Goal: Task Accomplishment & Management: Manage account settings

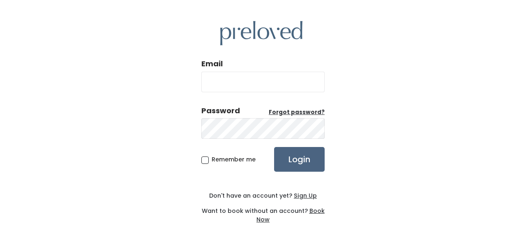
type input "[PERSON_NAME][EMAIL_ADDRESS][PERSON_NAME][DOMAIN_NAME]"
click at [292, 155] on input "Login" at bounding box center [299, 159] width 51 height 25
click at [301, 161] on input "Login" at bounding box center [299, 159] width 51 height 25
click at [298, 83] on input "[PERSON_NAME][EMAIL_ADDRESS][PERSON_NAME][DOMAIN_NAME]" at bounding box center [262, 82] width 123 height 21
type input "angela.aquil@phs.hctx.net"
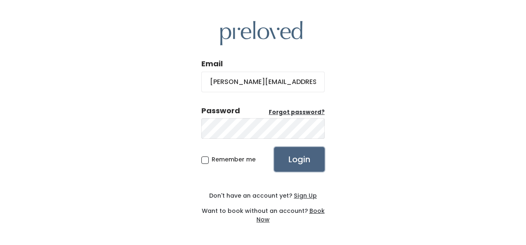
click at [300, 165] on input "Login" at bounding box center [299, 159] width 51 height 25
click at [419, 182] on div "Email angela.aquil@phs.hctx.net Password Forgot password? Remember me Login Don…" at bounding box center [263, 122] width 526 height 245
click at [298, 111] on u "Forgot password?" at bounding box center [297, 112] width 56 height 8
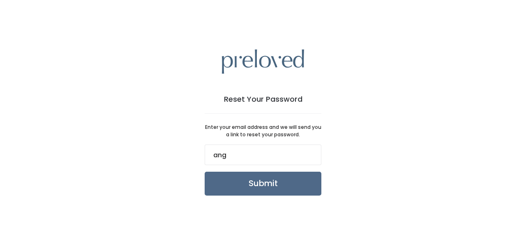
type input "angela.aquil@phs.hctx.net"
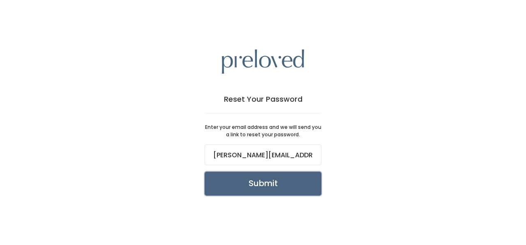
click at [265, 183] on input "Submit" at bounding box center [263, 183] width 117 height 24
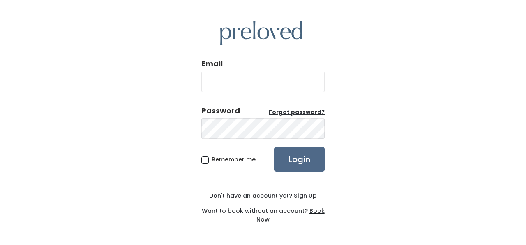
type input "angela.aquil@gmail.com"
click at [284, 85] on input "angela.aquil@gmail.com" at bounding box center [262, 82] width 123 height 21
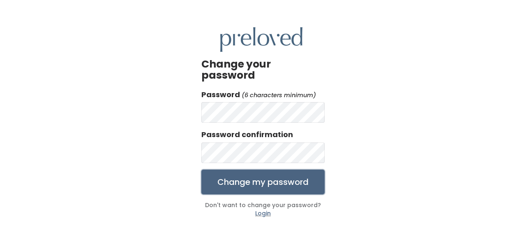
click at [258, 176] on input "Change my password" at bounding box center [262, 181] width 123 height 25
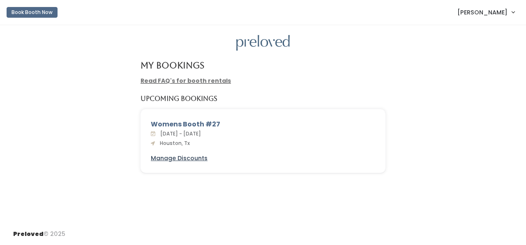
click at [166, 157] on u "Manage Discounts" at bounding box center [179, 158] width 57 height 8
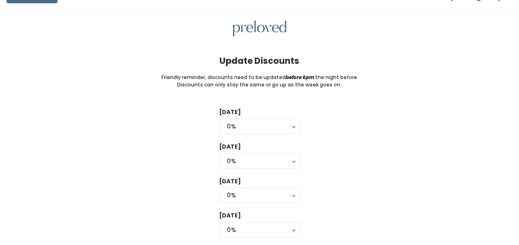
scroll to position [16, 0]
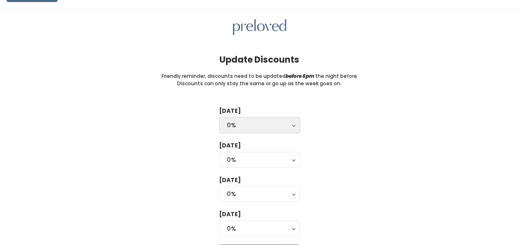
click at [293, 124] on button "0%" at bounding box center [259, 125] width 81 height 16
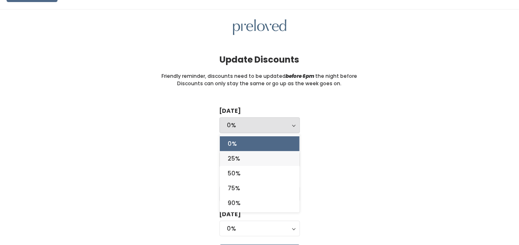
click at [243, 159] on link "25%" at bounding box center [260, 158] width 80 height 15
select select "25%"
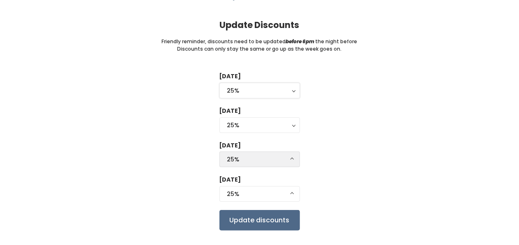
scroll to position [51, 0]
click at [290, 159] on div "25%" at bounding box center [259, 158] width 65 height 9
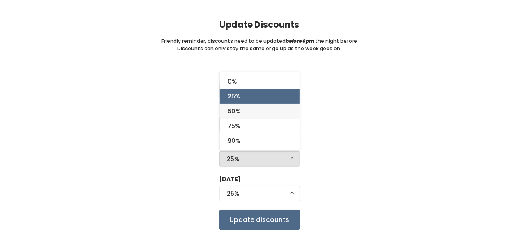
click at [245, 111] on link "50%" at bounding box center [260, 111] width 80 height 15
select select "50%"
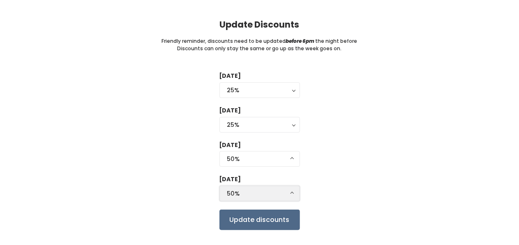
click at [291, 195] on button "50%" at bounding box center [259, 193] width 81 height 16
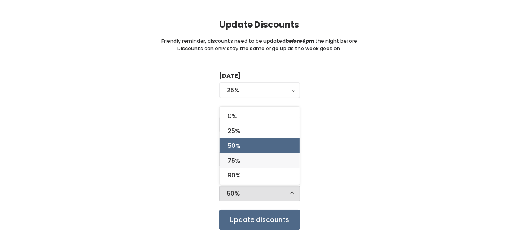
click at [245, 159] on link "75%" at bounding box center [260, 160] width 80 height 15
select select "75%"
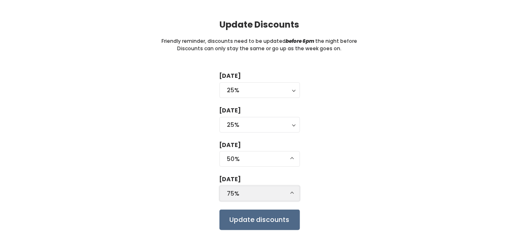
click at [293, 193] on button "75%" at bounding box center [259, 193] width 81 height 16
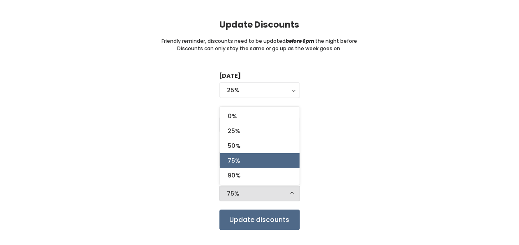
click at [358, 166] on div "Tuesday 0% 25% 50% 75% 90% 25% 0% 25% 50% 75% 90% Wednesday 0% 25% 50% 75% 90% …" at bounding box center [259, 151] width 493 height 158
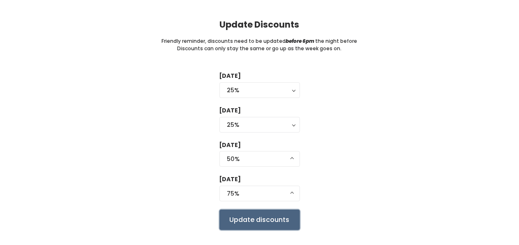
click at [279, 224] on input "Update discounts" at bounding box center [259, 219] width 81 height 21
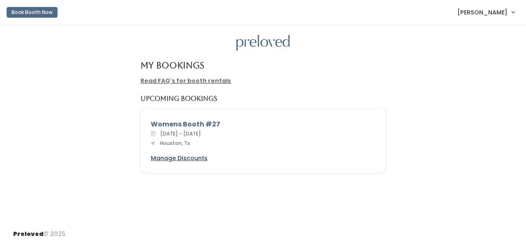
click at [164, 158] on u "Manage Discounts" at bounding box center [179, 158] width 57 height 8
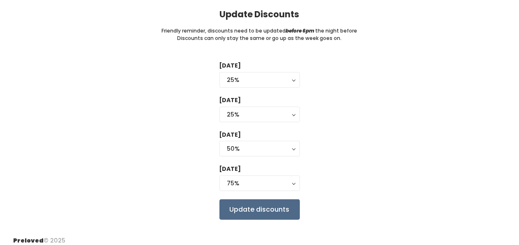
scroll to position [67, 0]
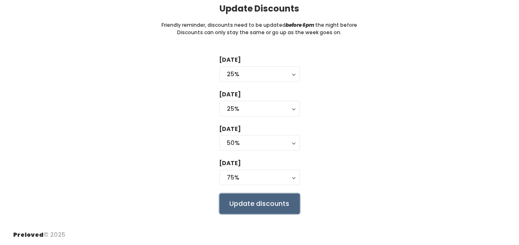
click at [270, 203] on input "Update discounts" at bounding box center [259, 203] width 81 height 21
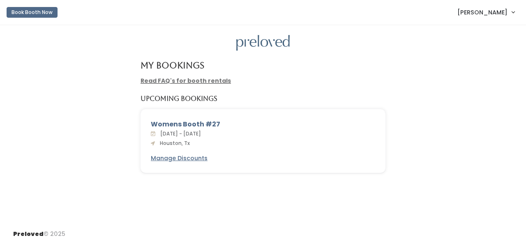
click at [170, 82] on link "Read FAQ's for booth rentals" at bounding box center [186, 80] width 90 height 8
click at [200, 78] on link "Read FAQ's for booth rentals" at bounding box center [186, 80] width 90 height 8
